Goal: Task Accomplishment & Management: Manage account settings

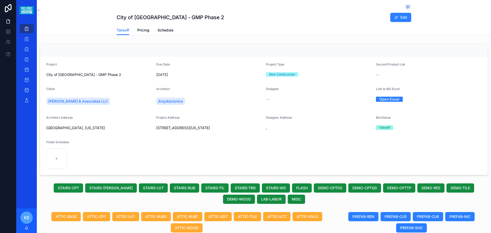
scroll to position [281, 0]
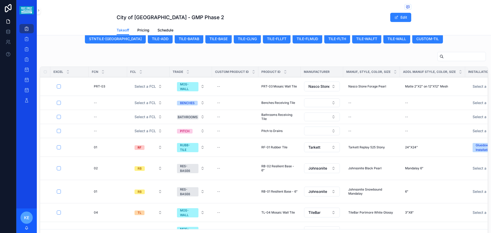
click at [465, 77] on div "Installation Method" at bounding box center [492, 72] width 54 height 10
click at [0, 0] on span "View Details" at bounding box center [0, 0] width 0 height 0
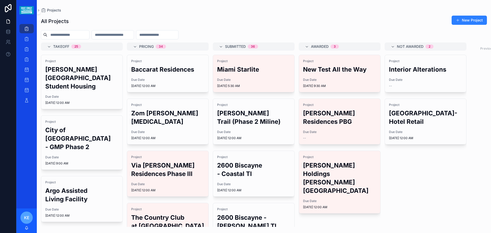
click at [63, 132] on h2 "City of [GEOGRAPHIC_DATA] - GMP Phase 2" at bounding box center [81, 138] width 73 height 25
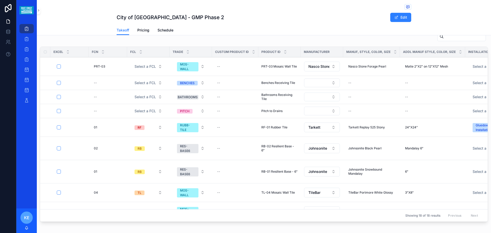
scroll to position [307, 0]
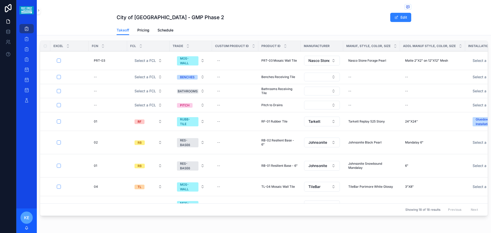
click at [0, 0] on span "View Details" at bounding box center [0, 0] width 0 height 0
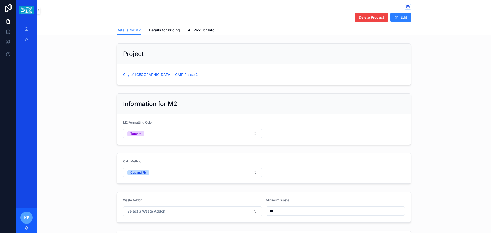
click at [366, 19] on span "Delete Product" at bounding box center [371, 17] width 25 height 5
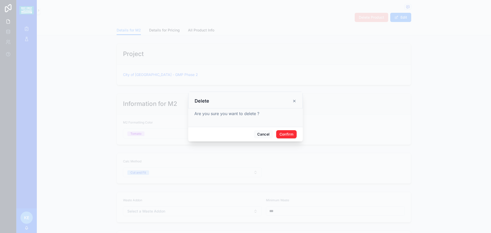
click at [290, 132] on button "Confirm" at bounding box center [286, 134] width 20 height 8
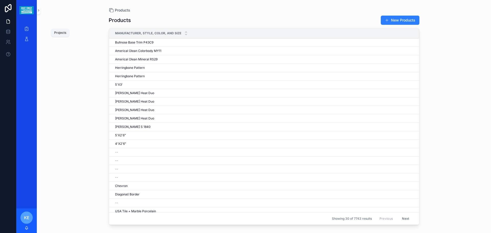
click at [23, 29] on div "Projects" at bounding box center [27, 29] width 8 height 8
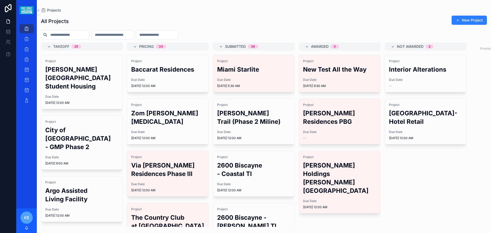
click at [63, 134] on h2 "City of [GEOGRAPHIC_DATA] - GMP Phase 2" at bounding box center [81, 138] width 73 height 25
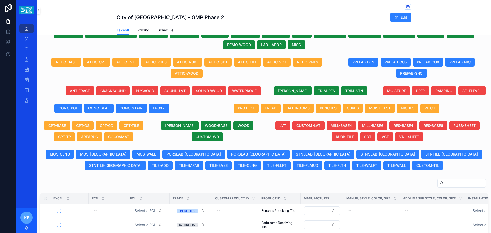
scroll to position [153, 0]
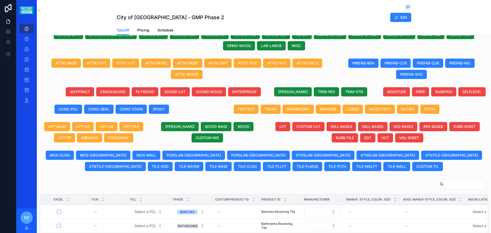
click at [448, 94] on span "RAMPING" at bounding box center [443, 91] width 17 height 5
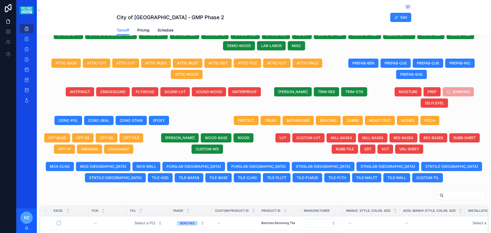
click at [404, 123] on span "NICHES" at bounding box center [407, 120] width 13 height 5
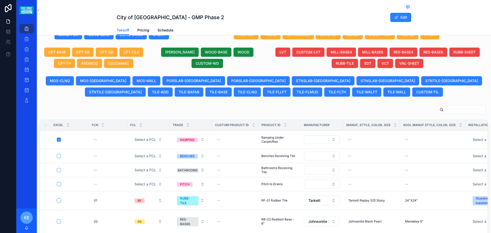
scroll to position [204, 0]
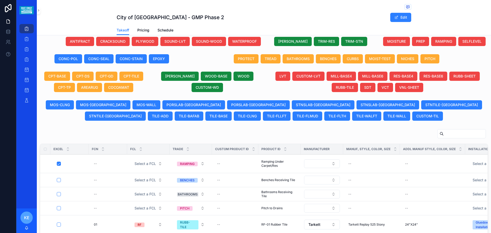
click at [403, 61] on span "NICHES" at bounding box center [407, 58] width 13 height 5
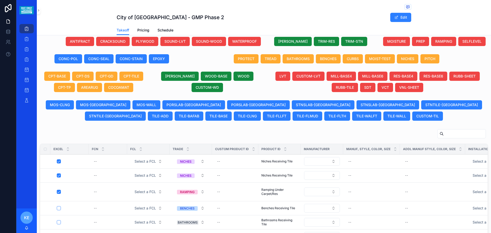
click at [452, 154] on th "Addl Manuf Style, Color, Size" at bounding box center [432, 149] width 65 height 10
click at [0, 0] on button "View Details" at bounding box center [0, 0] width 0 height 0
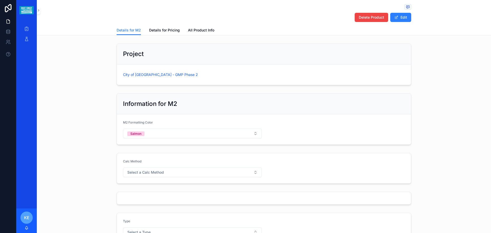
click at [377, 16] on span "Delete Product" at bounding box center [371, 17] width 25 height 5
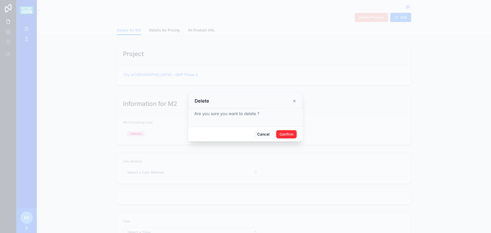
click at [286, 137] on button "Confirm" at bounding box center [286, 134] width 20 height 8
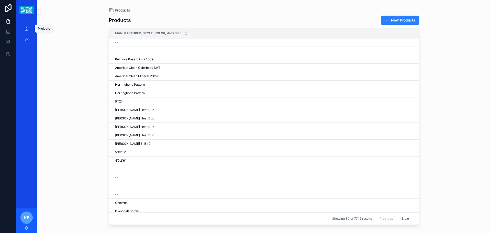
click at [23, 32] on div "Projects" at bounding box center [27, 29] width 8 height 8
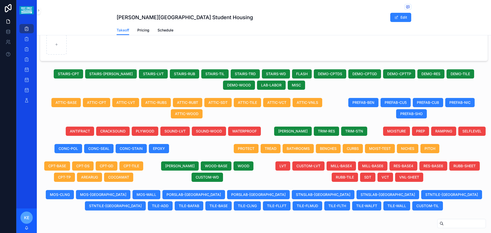
scroll to position [80, 0]
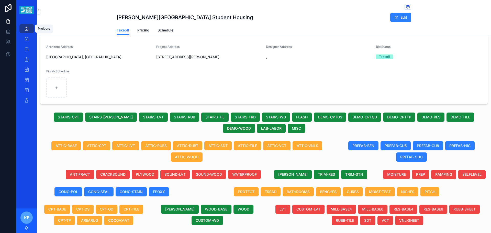
click at [27, 31] on icon "scrollable content" at bounding box center [26, 28] width 5 height 5
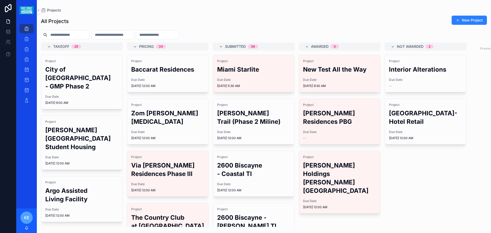
click at [74, 91] on h2 "City of [GEOGRAPHIC_DATA] - GMP Phase 2" at bounding box center [81, 77] width 73 height 25
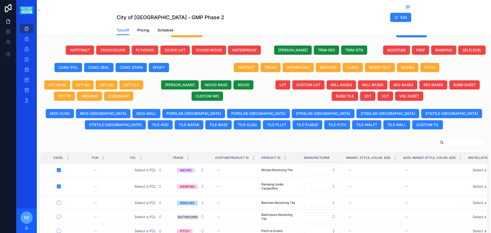
scroll to position [205, 0]
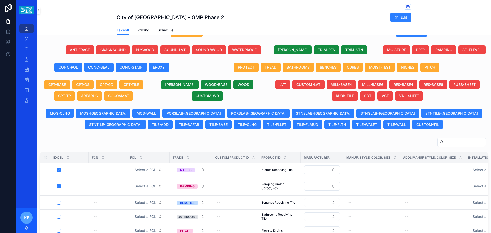
click at [292, 52] on span "[PERSON_NAME]" at bounding box center [292, 49] width 29 height 5
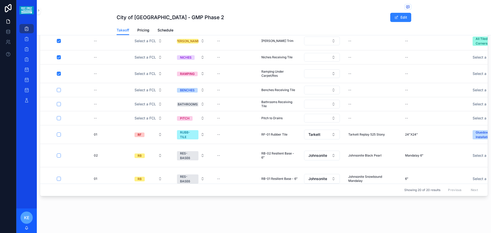
scroll to position [213, 0]
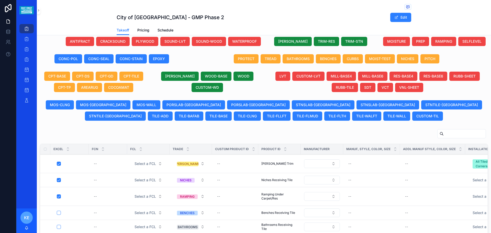
click at [239, 44] on span "WATERPROOF" at bounding box center [244, 41] width 25 height 5
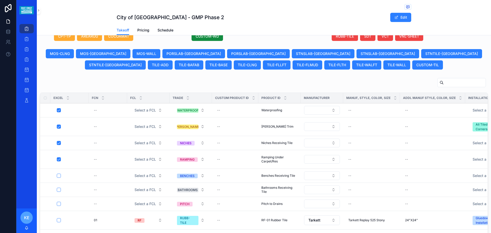
scroll to position [315, 0]
